Goal: Navigation & Orientation: Find specific page/section

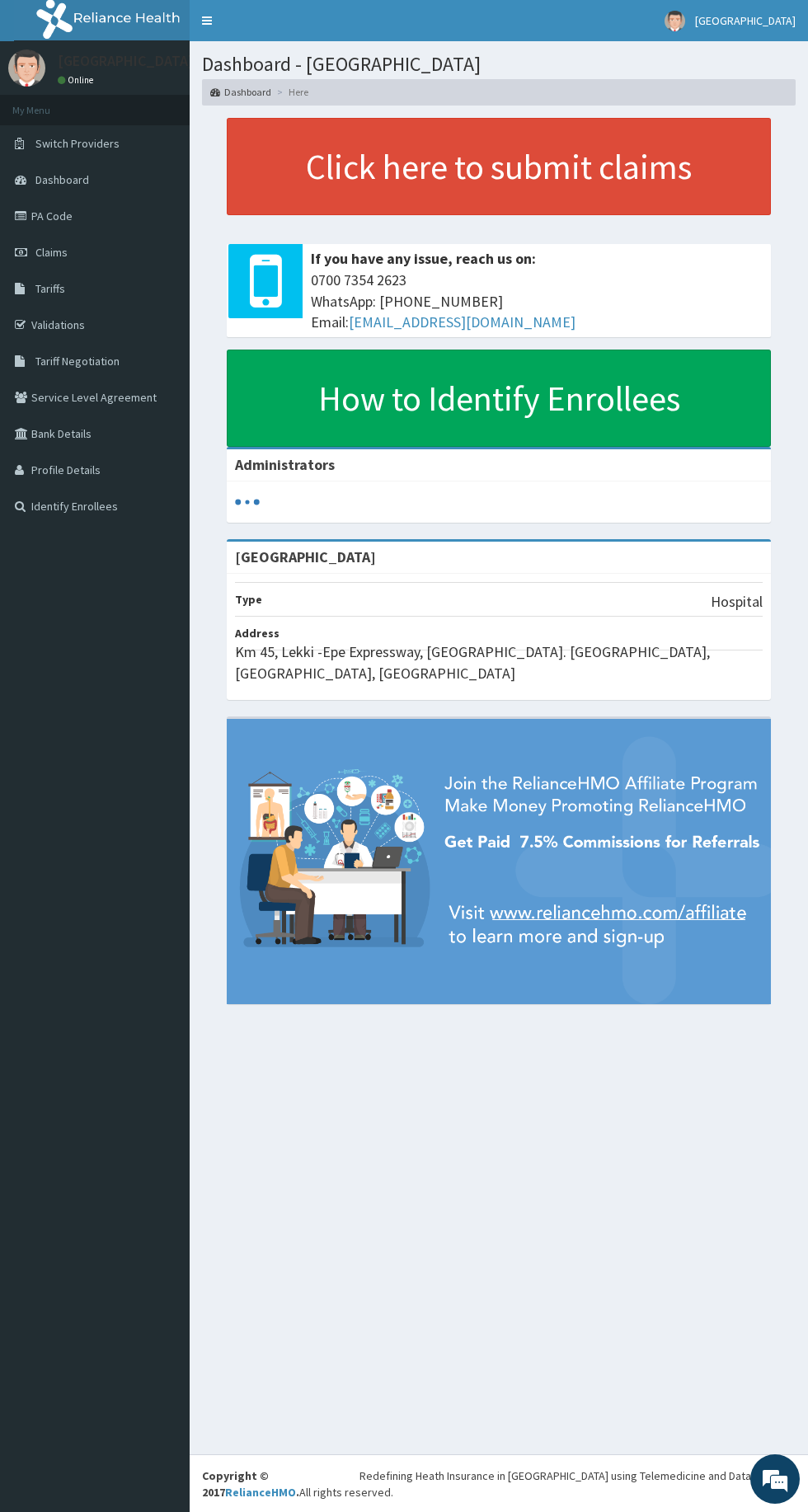
click at [21, 216] on icon at bounding box center [22, 216] width 16 height 11
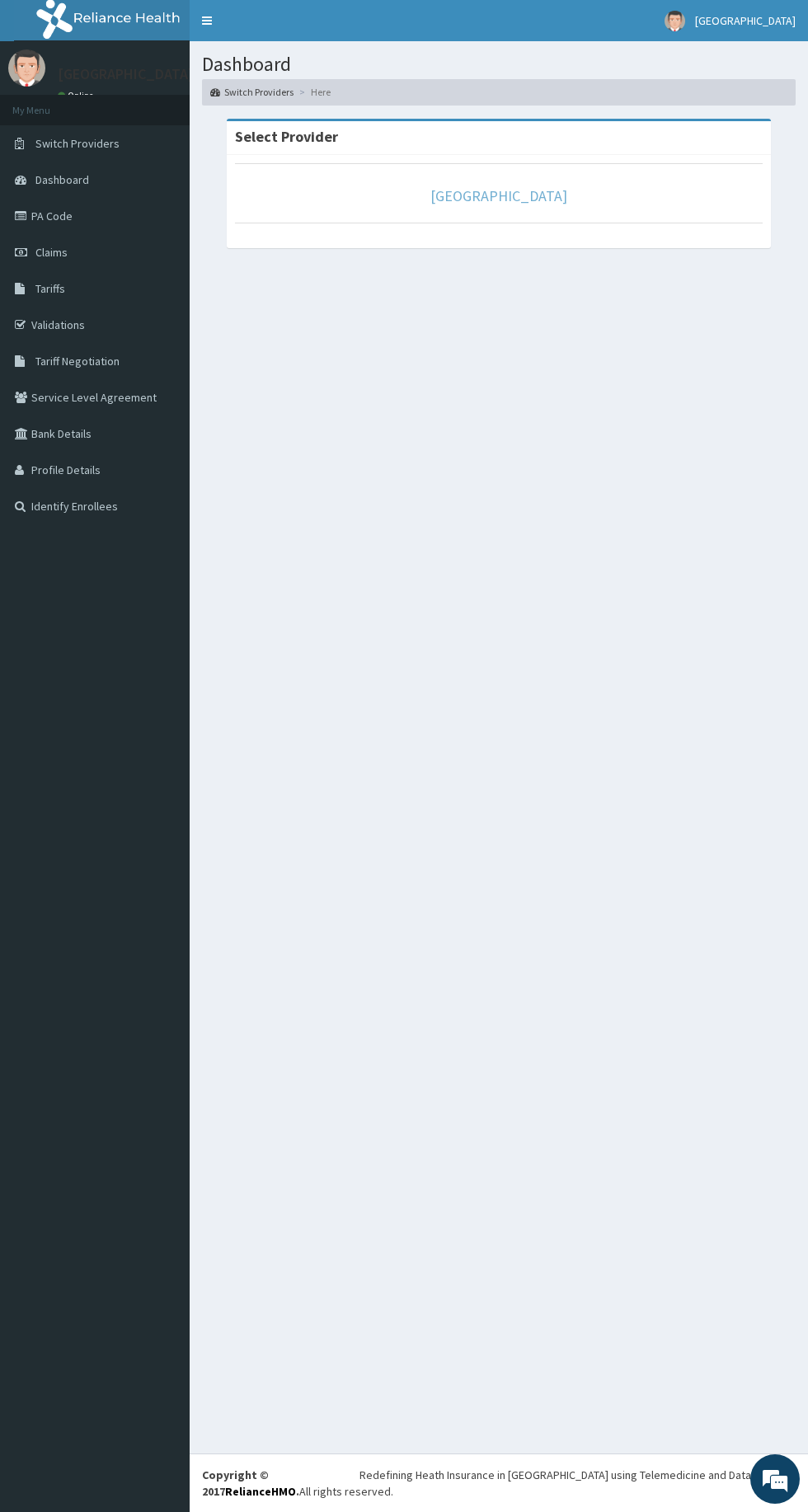
click at [565, 196] on link "[GEOGRAPHIC_DATA]" at bounding box center [498, 196] width 137 height 19
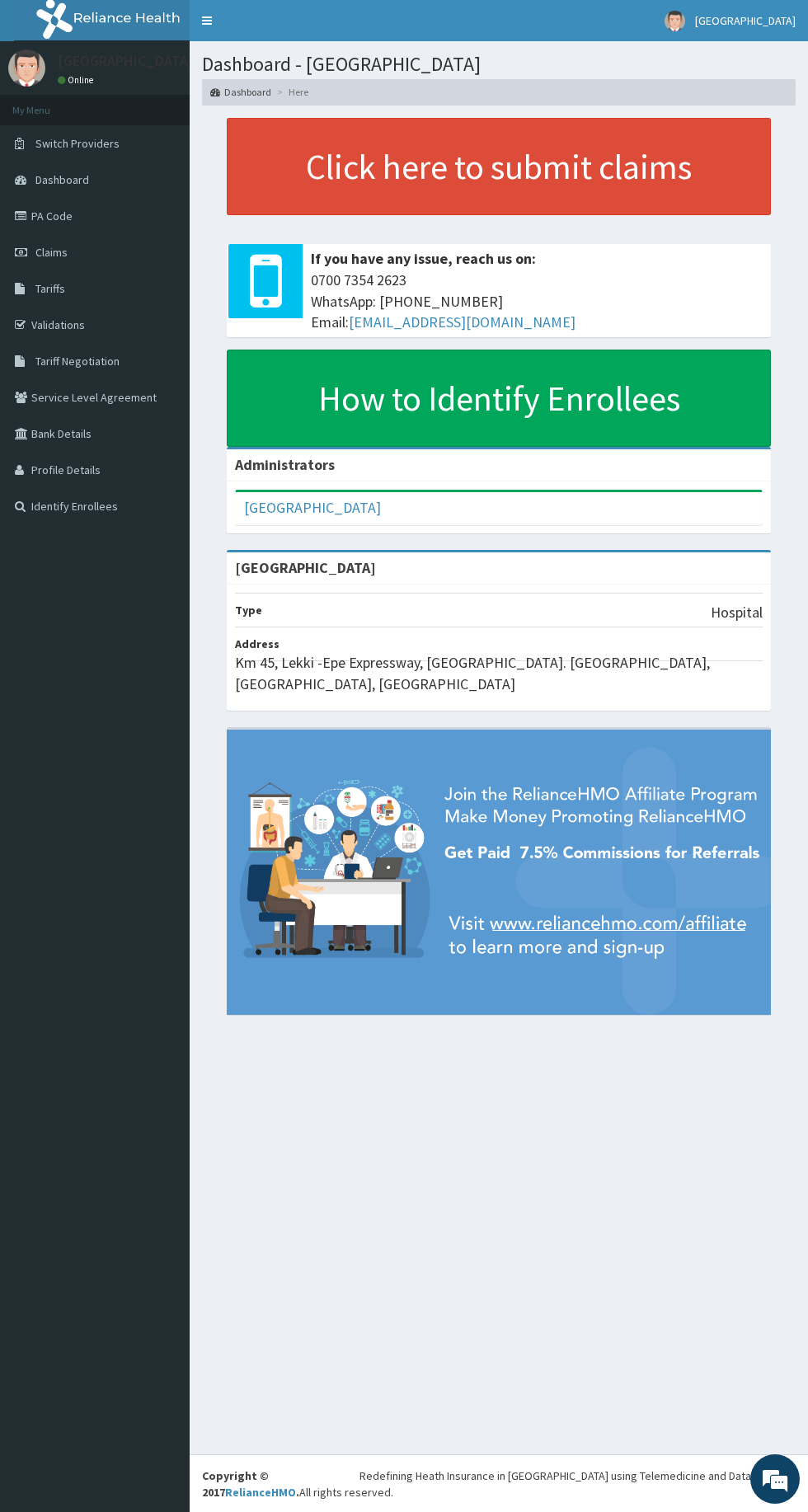
click at [23, 252] on icon at bounding box center [22, 252] width 16 height 11
